Goal: Task Accomplishment & Management: Use online tool/utility

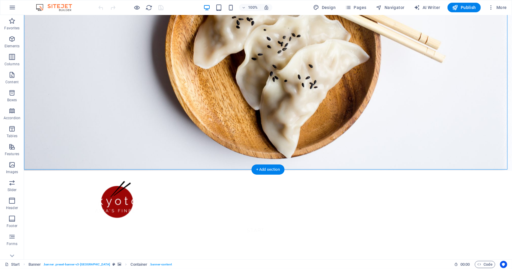
scroll to position [90, 0]
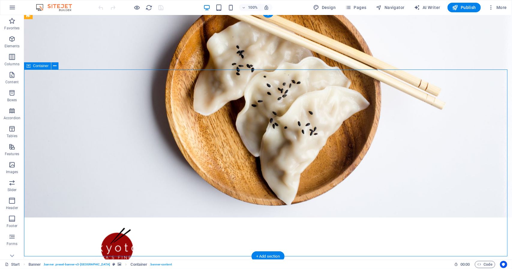
scroll to position [60, 0]
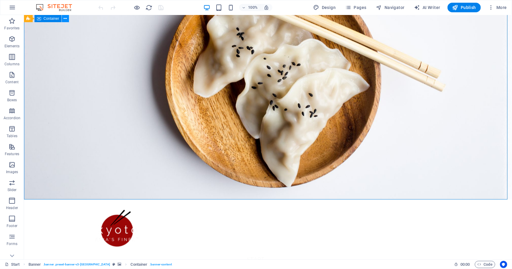
click at [66, 20] on icon at bounding box center [65, 19] width 3 height 6
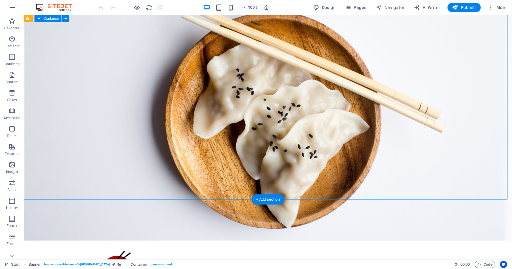
scroll to position [0, 0]
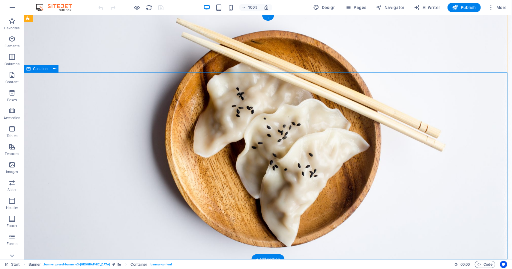
click at [65, 17] on icon at bounding box center [66, 19] width 4 height 6
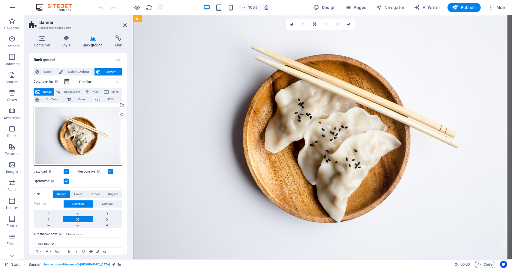
click at [56, 133] on div "Drag files here, click to choose files or select files from Files or our free s…" at bounding box center [78, 136] width 88 height 60
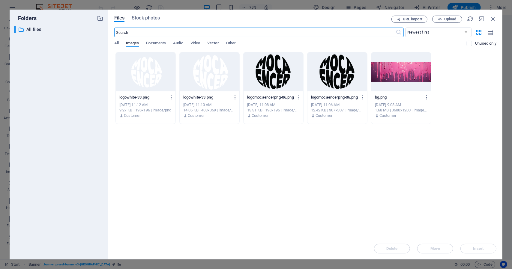
click at [401, 76] on div at bounding box center [401, 71] width 60 height 39
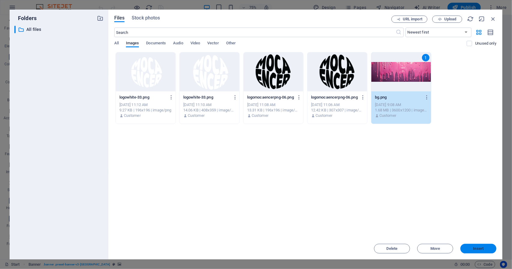
drag, startPoint x: 484, startPoint y: 248, endPoint x: 316, endPoint y: 220, distance: 170.5
click at [484, 248] on span "Insert" at bounding box center [478, 249] width 31 height 4
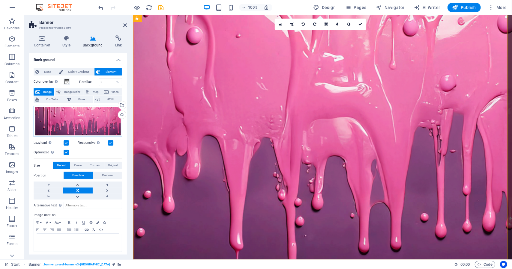
click at [55, 118] on div "Drag files here, click to choose files or select files from Files or our free s…" at bounding box center [78, 121] width 88 height 31
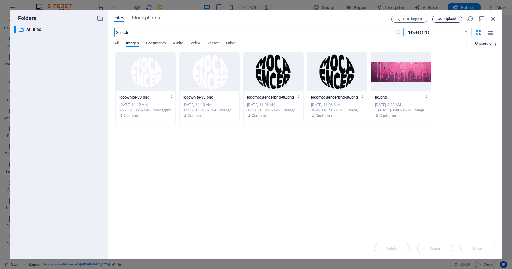
click at [441, 17] on icon "button" at bounding box center [440, 19] width 4 height 4
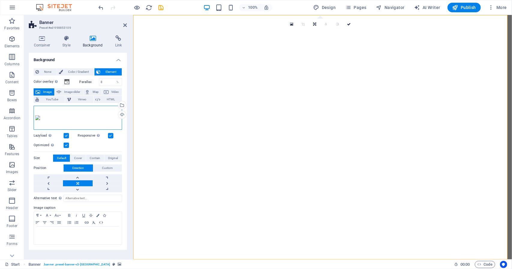
click at [106, 117] on div "Drag files here, click to choose files or select files from Files or our free s…" at bounding box center [78, 118] width 88 height 24
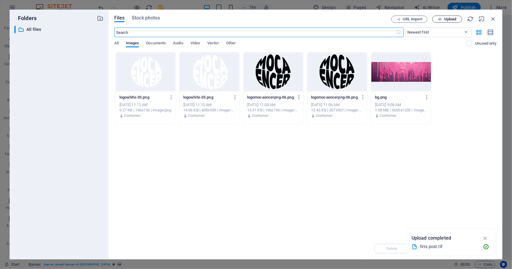
click at [438, 18] on icon "button" at bounding box center [440, 19] width 4 height 4
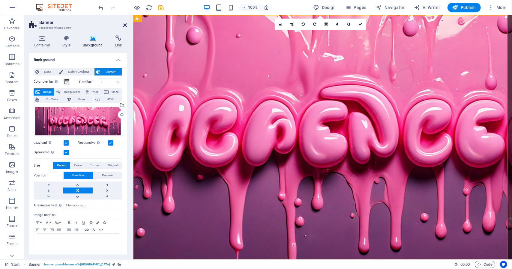
click at [124, 23] on icon at bounding box center [125, 25] width 4 height 5
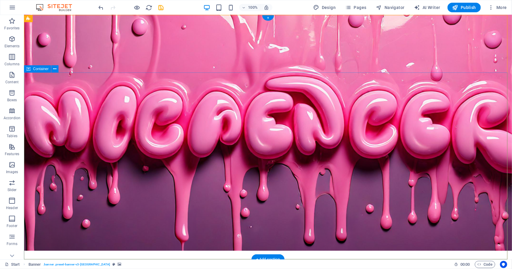
scroll to position [30, 0]
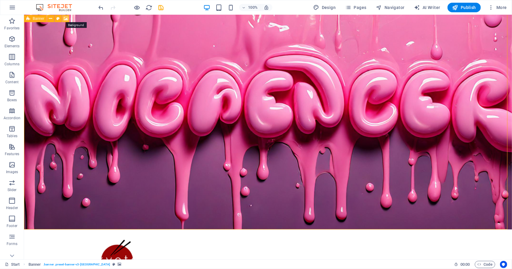
click at [66, 18] on icon at bounding box center [66, 19] width 4 height 6
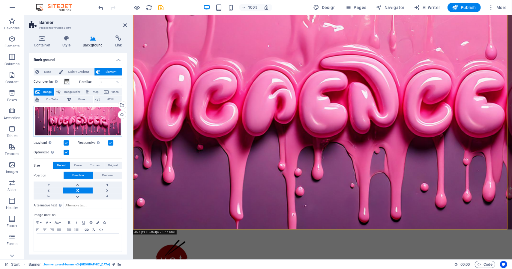
click at [100, 117] on div "Drag files here, click to choose files or select files from Files or our free s…" at bounding box center [78, 121] width 88 height 31
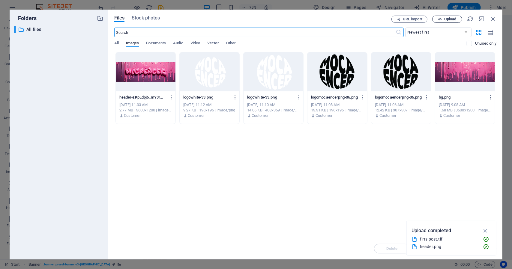
click at [442, 15] on div "Files Stock photos URL import Upload ​ Newest first Oldest first Name (A-Z) Nam…" at bounding box center [305, 135] width 394 height 250
click at [444, 19] on span "Upload" at bounding box center [447, 19] width 25 height 4
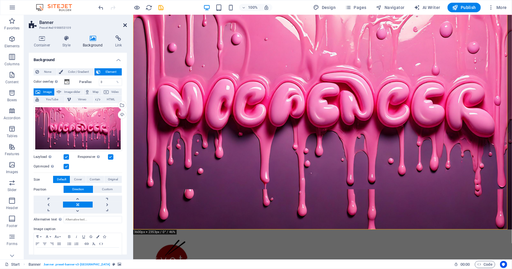
drag, startPoint x: 125, startPoint y: 25, endPoint x: 101, endPoint y: 10, distance: 28.3
click at [125, 25] on icon at bounding box center [125, 25] width 4 height 5
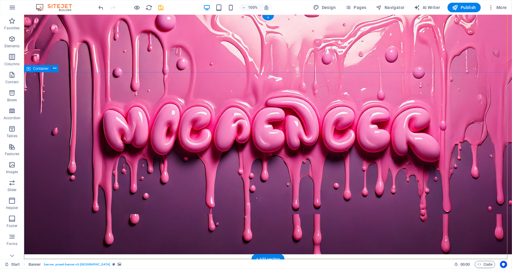
scroll to position [0, 0]
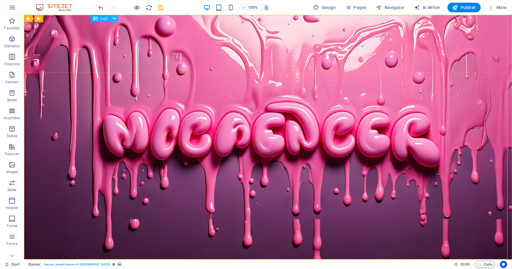
click at [113, 19] on icon at bounding box center [114, 19] width 3 height 6
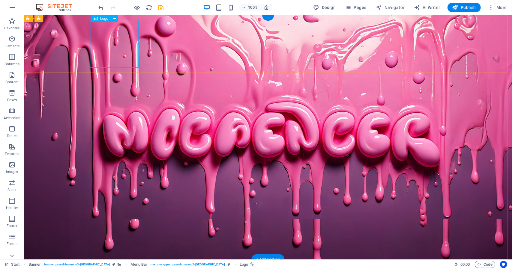
click at [99, 20] on div "Logo" at bounding box center [101, 18] width 20 height 7
click at [114, 18] on icon at bounding box center [114, 19] width 3 height 6
click at [66, 20] on icon at bounding box center [65, 19] width 3 height 6
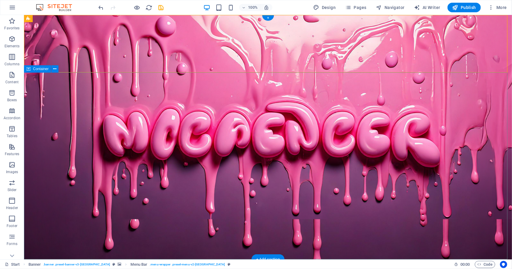
select select "px"
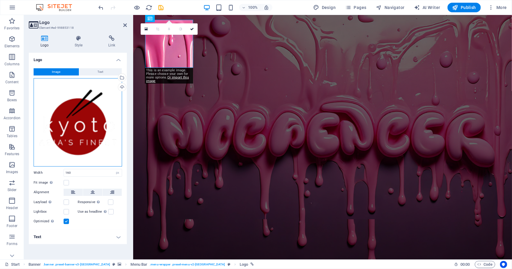
click at [62, 113] on div "Drag files here, click to choose files or select files from Files or our free s…" at bounding box center [78, 122] width 88 height 88
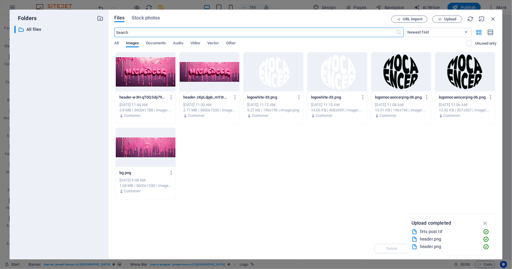
click at [325, 73] on div at bounding box center [337, 71] width 60 height 39
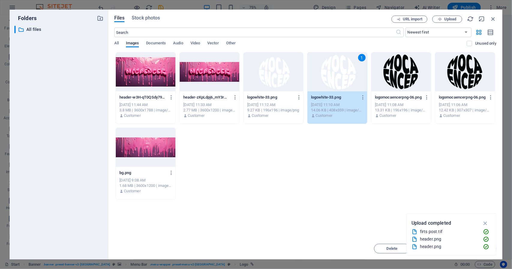
click at [325, 73] on div "1" at bounding box center [337, 71] width 60 height 39
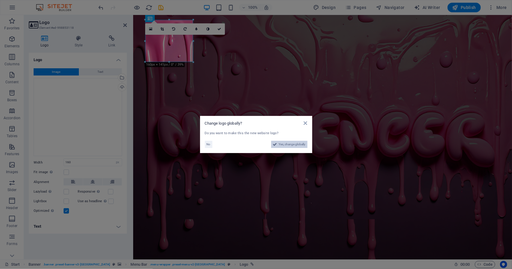
drag, startPoint x: 293, startPoint y: 145, endPoint x: 178, endPoint y: 159, distance: 115.7
click at [293, 145] on span "Yes, change globally" at bounding box center [292, 144] width 27 height 7
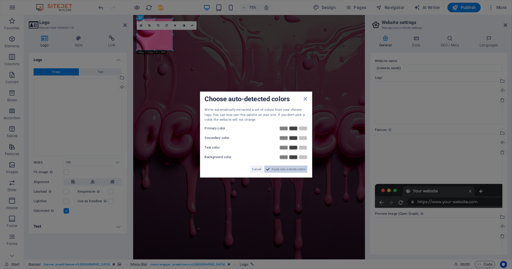
click at [278, 170] on span "Apply new website colors" at bounding box center [289, 169] width 34 height 7
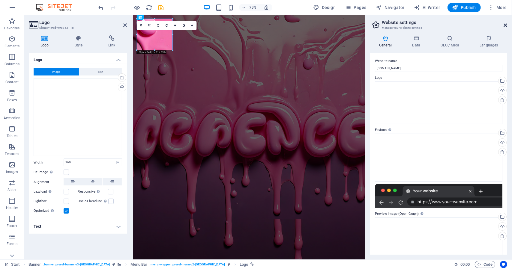
drag, startPoint x: 504, startPoint y: 23, endPoint x: 371, endPoint y: 10, distance: 134.1
click at [504, 23] on icon at bounding box center [506, 25] width 4 height 5
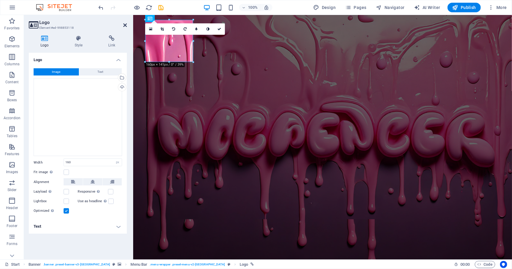
drag, startPoint x: 127, startPoint y: 24, endPoint x: 146, endPoint y: 14, distance: 22.0
click at [127, 24] on icon at bounding box center [125, 25] width 4 height 5
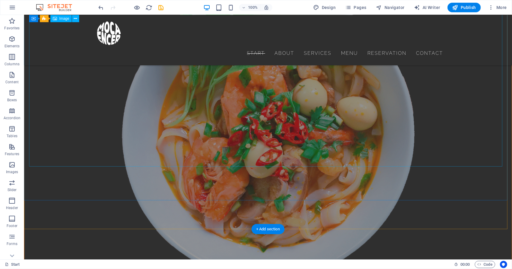
scroll to position [2386, 0]
